Goal: Transaction & Acquisition: Purchase product/service

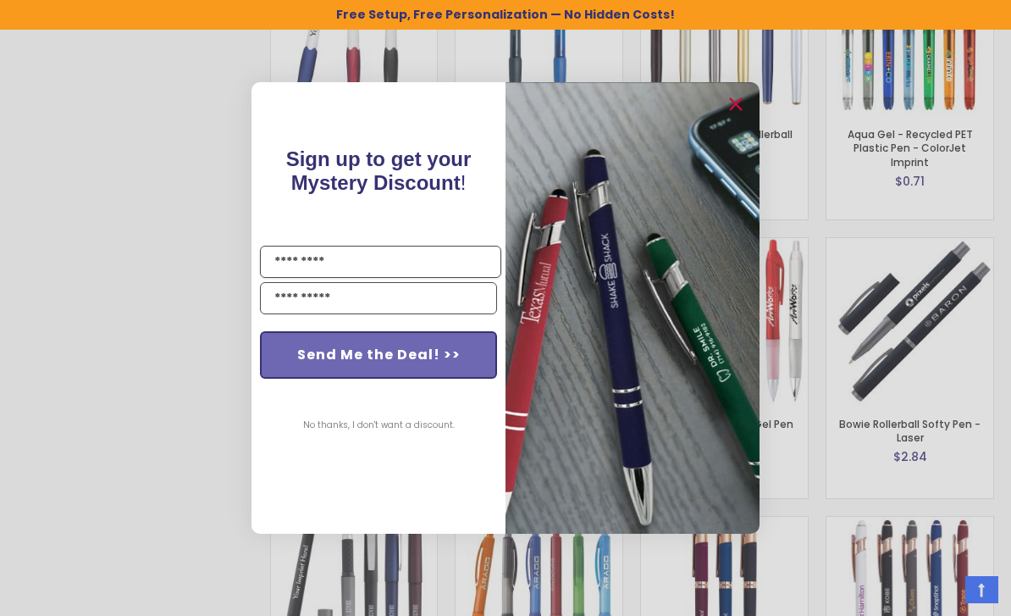
scroll to position [2412, 0]
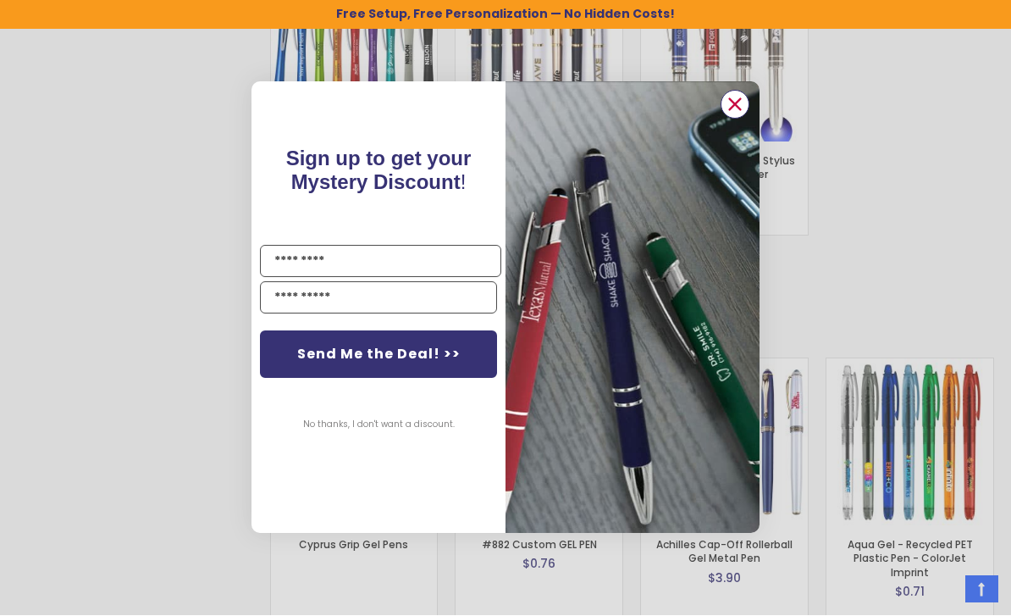
click at [734, 111] on circle "Close dialog" at bounding box center [735, 104] width 25 height 25
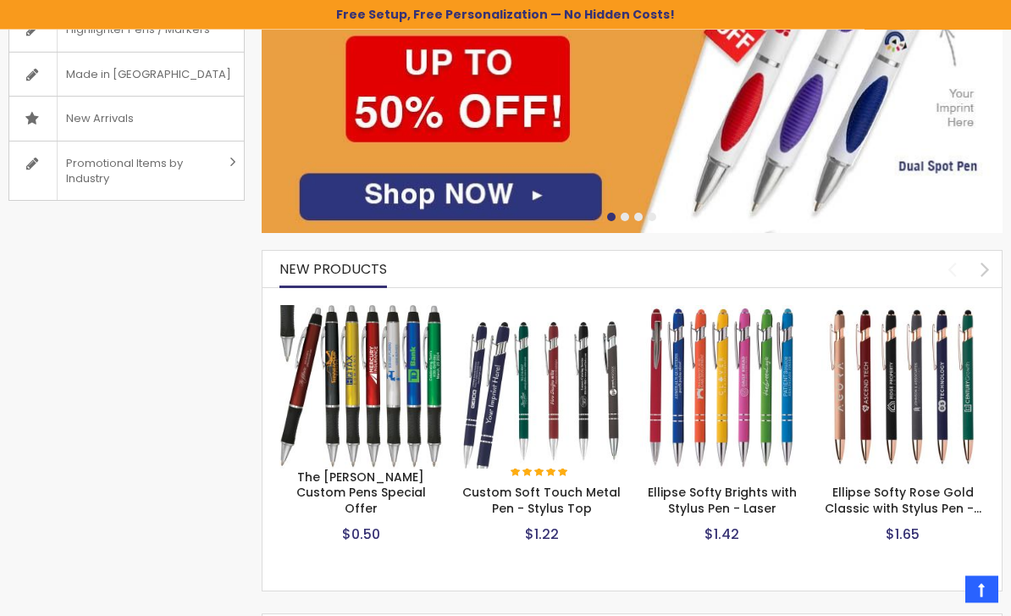
scroll to position [0, 0]
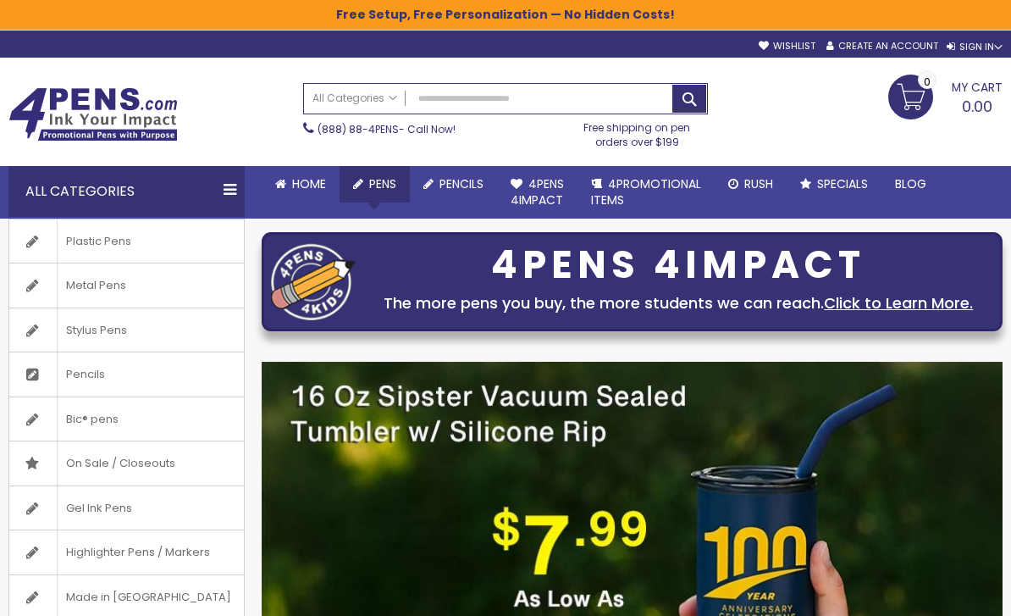
click at [0, 0] on link "All Pens" at bounding box center [0, 0] width 0 height 0
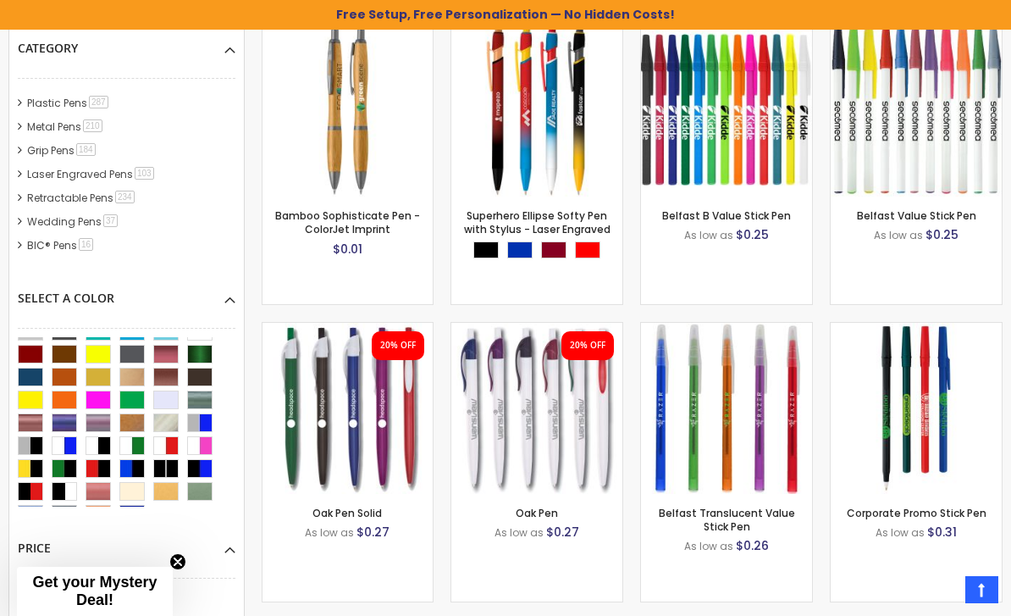
scroll to position [137, 0]
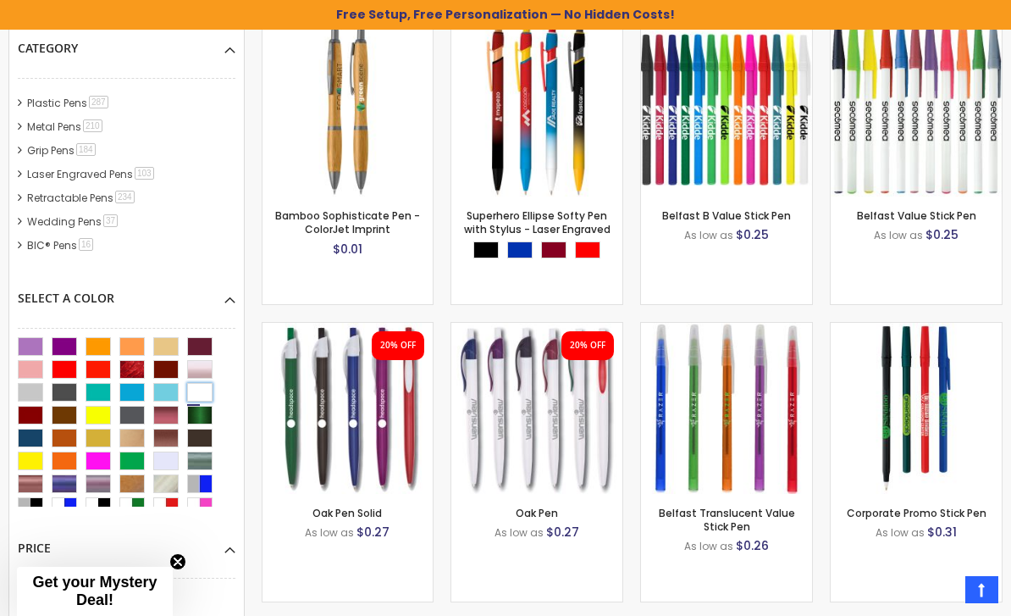
click at [202, 390] on div "White" at bounding box center [199, 392] width 25 height 19
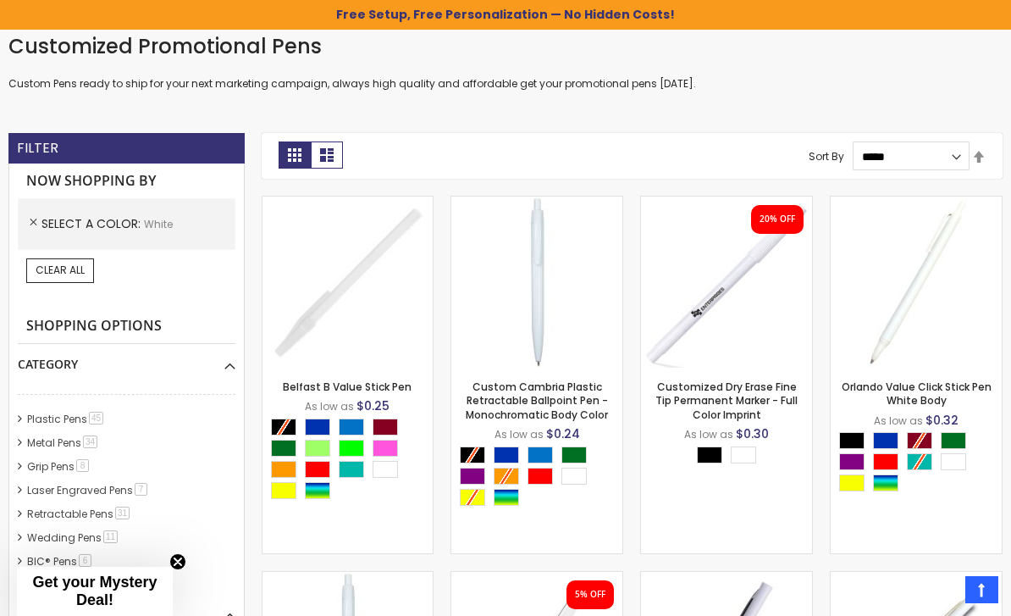
scroll to position [339, 0]
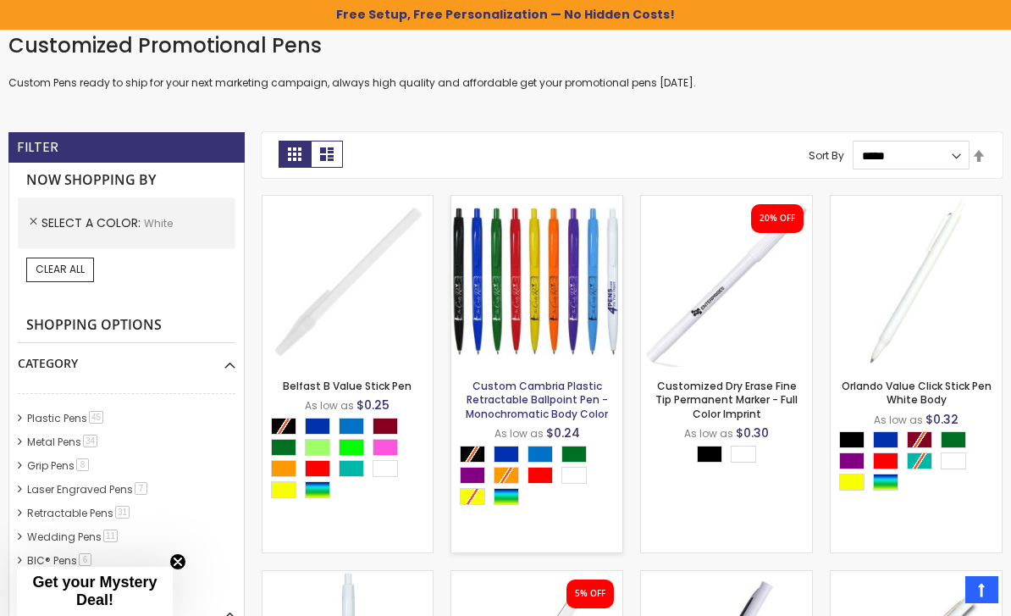
click at [520, 401] on link "Custom Cambria Plastic Retractable Ballpoint Pen - Monochromatic Body Color" at bounding box center [537, 400] width 142 height 42
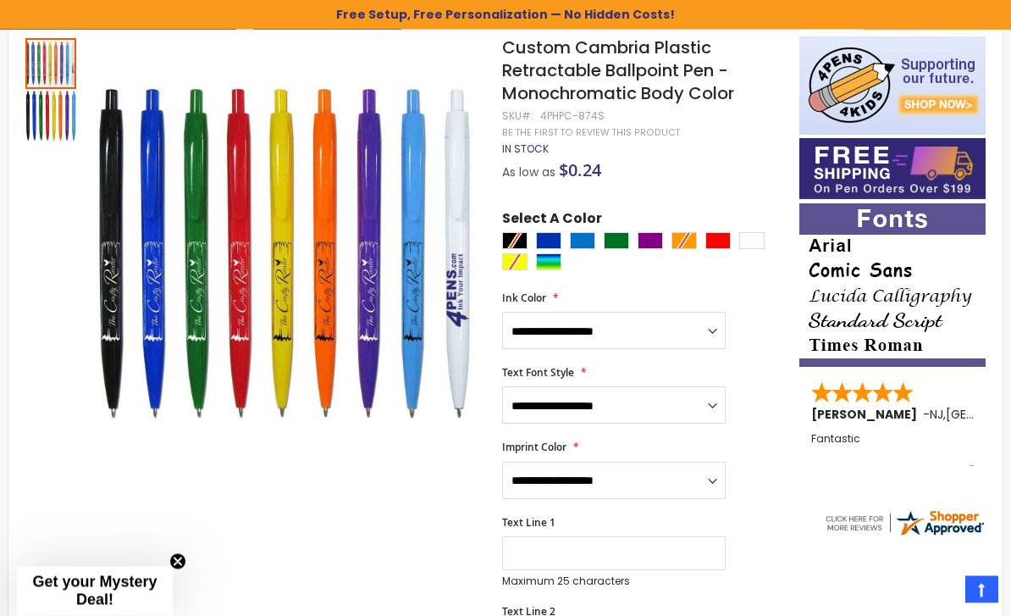
scroll to position [246, 0]
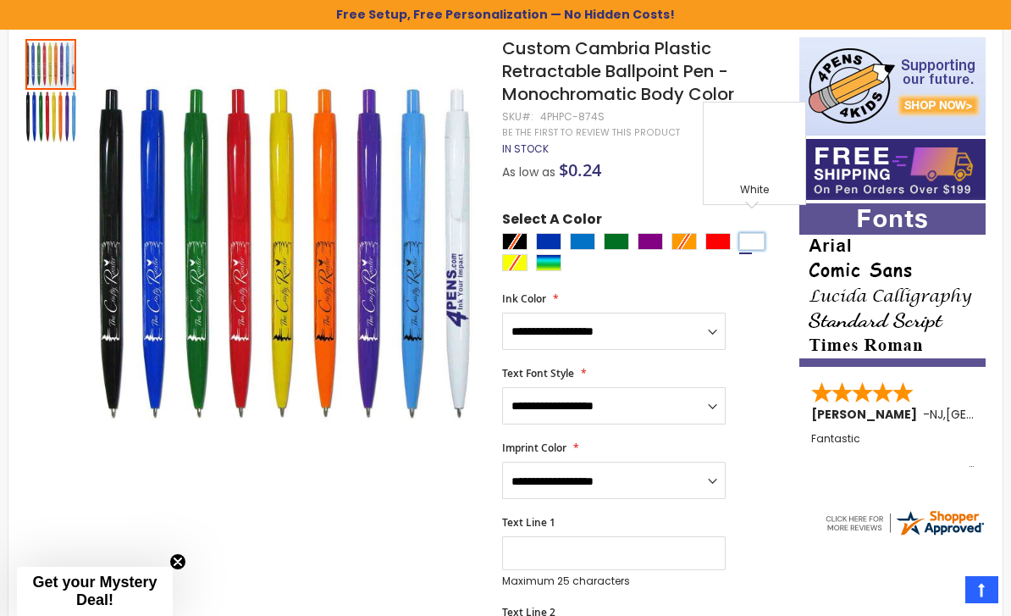
click at [758, 233] on div "White" at bounding box center [752, 241] width 25 height 17
type input "****"
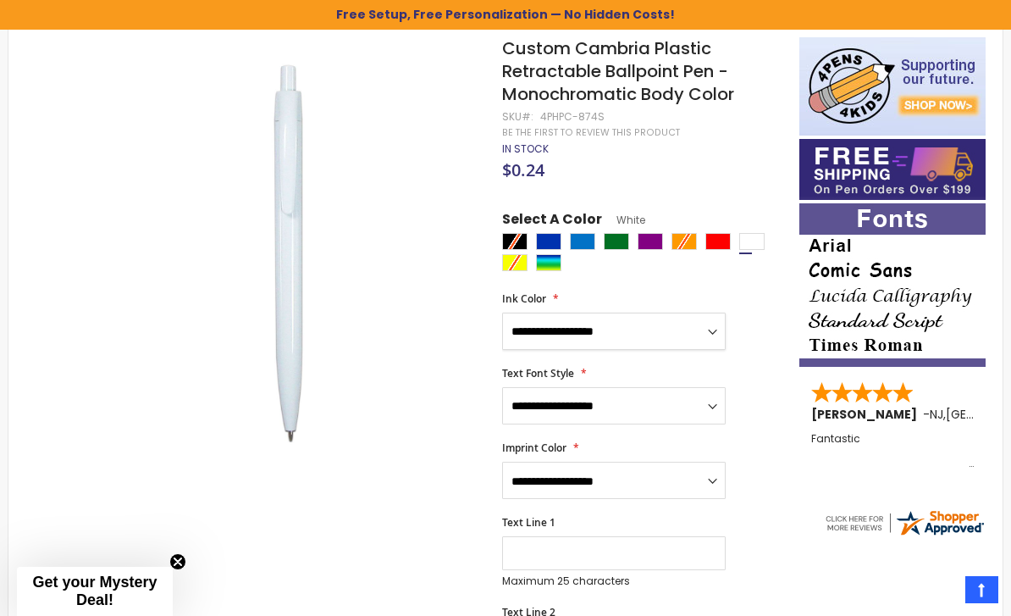
select select "*****"
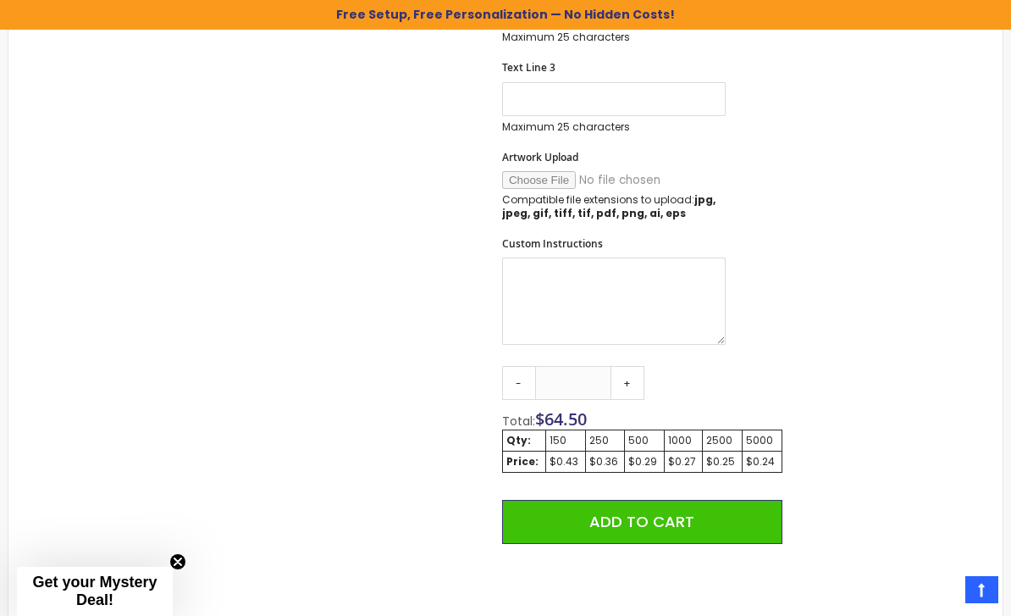
scroll to position [891, 0]
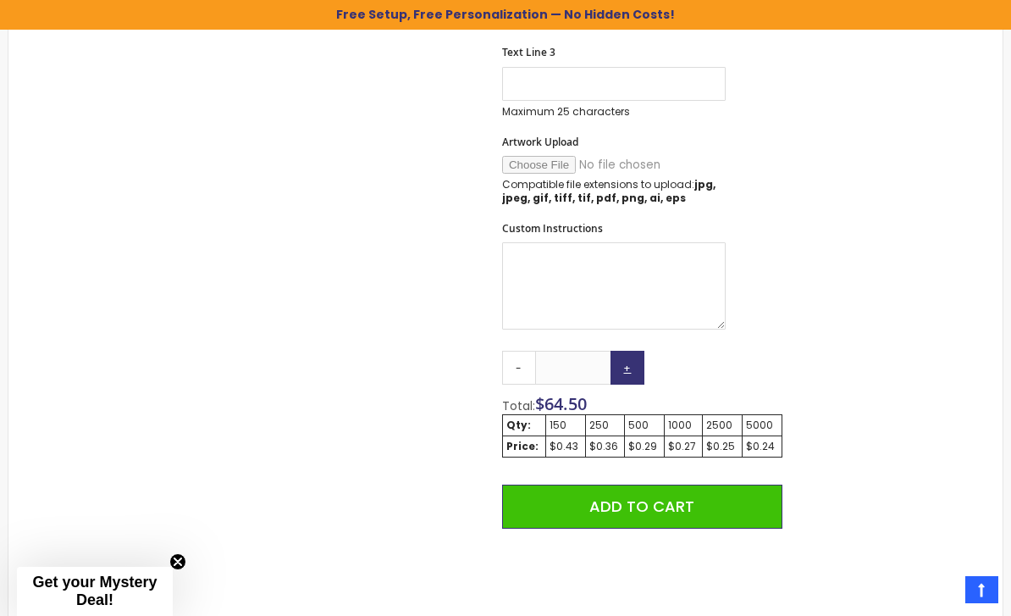
click at [631, 354] on link "+" at bounding box center [628, 368] width 34 height 34
type input "***"
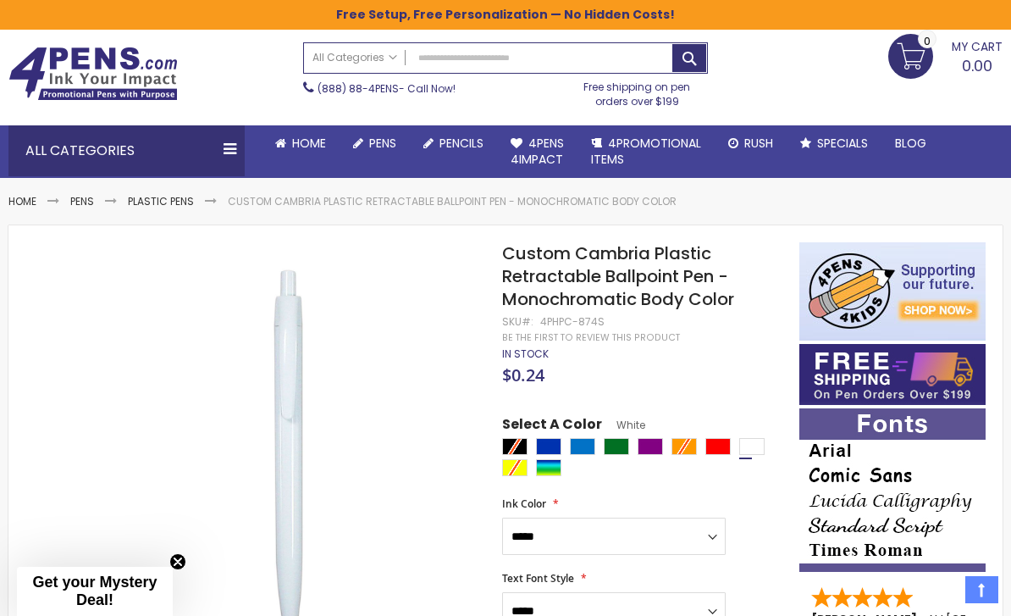
scroll to position [46, 0]
